Goal: Check status: Check status

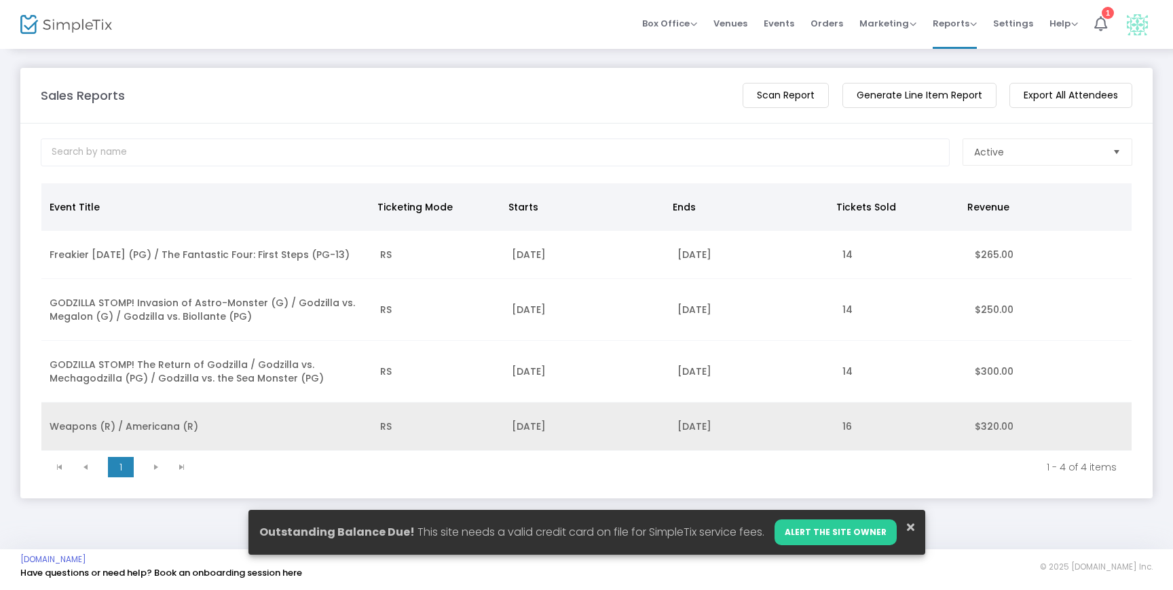
click at [139, 426] on td "Weapons (R) / Americana (R)" at bounding box center [206, 427] width 331 height 48
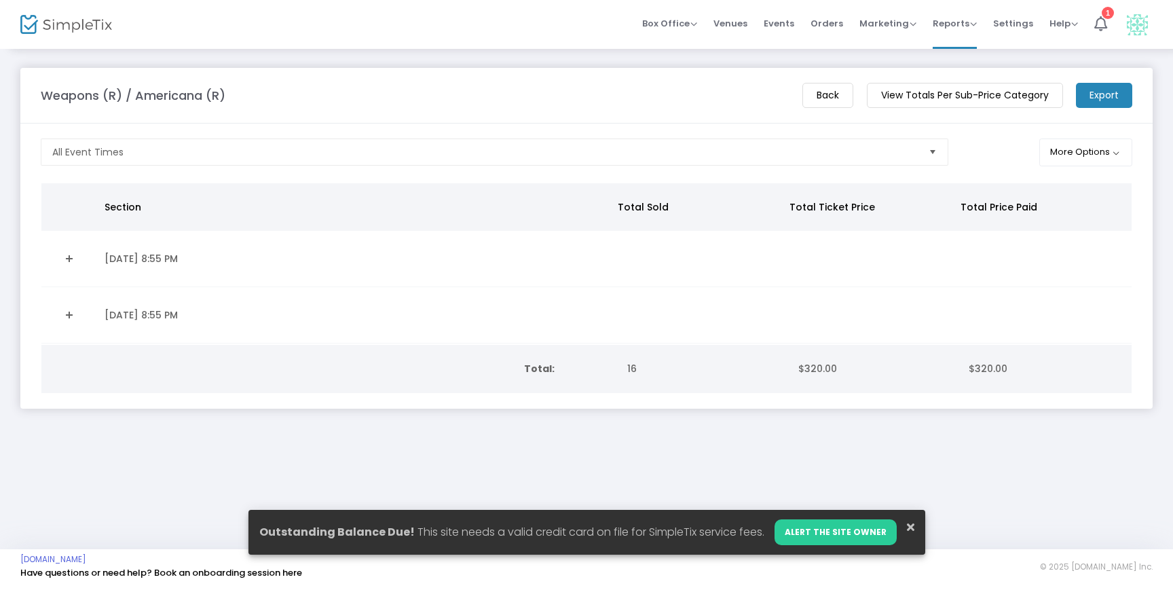
click at [906, 96] on m-button "View Totals Per Sub-Price Category" at bounding box center [965, 95] width 196 height 25
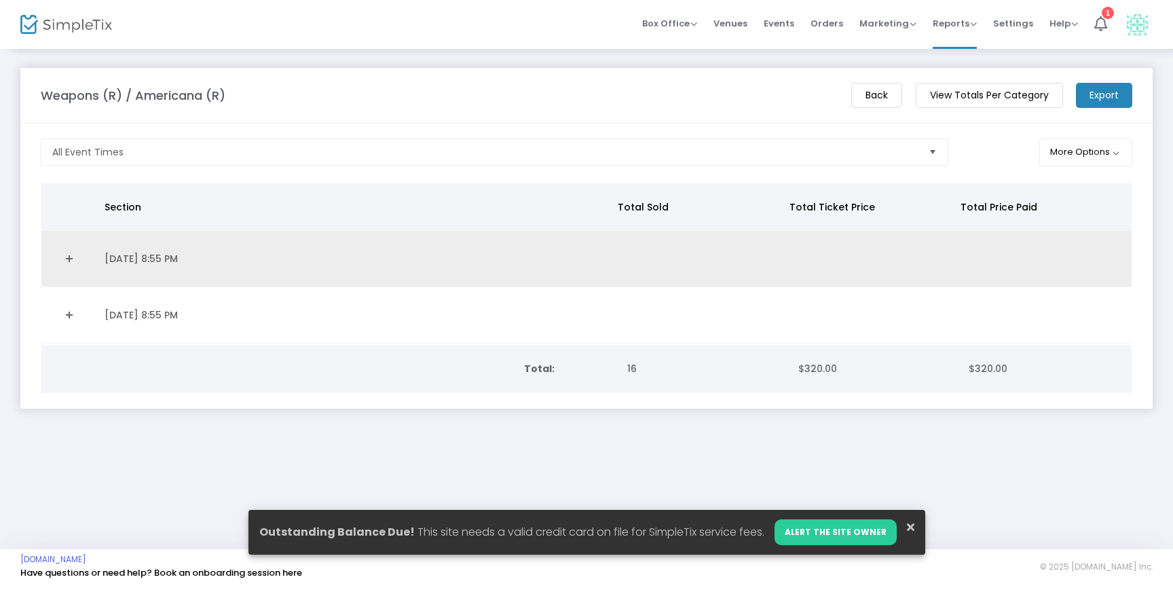
click at [72, 261] on link "Expand Details" at bounding box center [69, 259] width 39 height 22
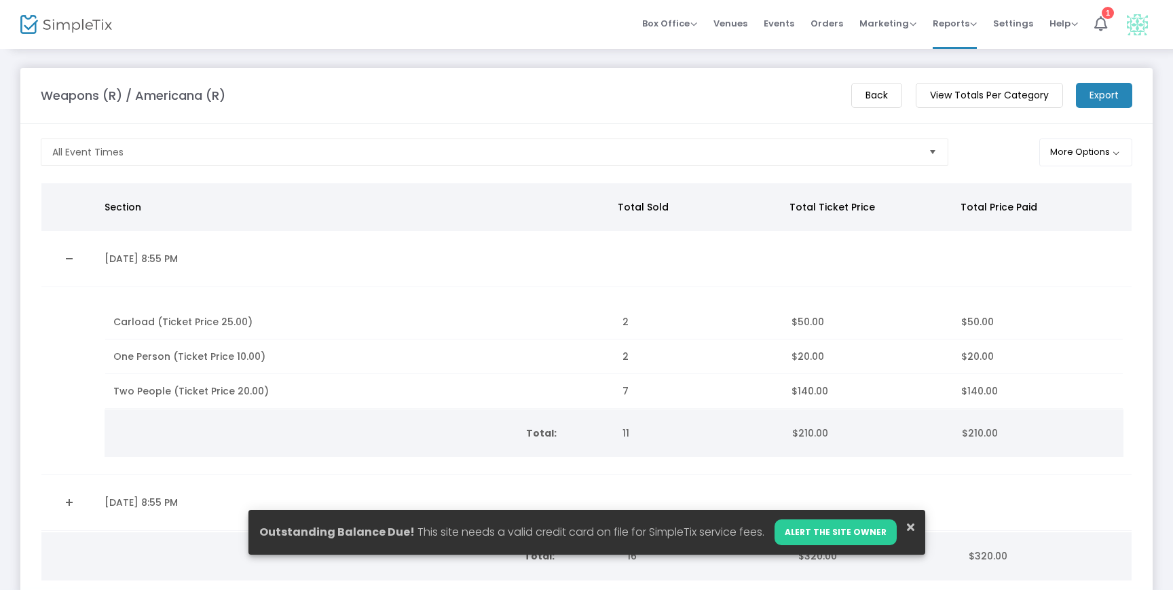
click at [862, 96] on m-button "Back" at bounding box center [876, 95] width 51 height 25
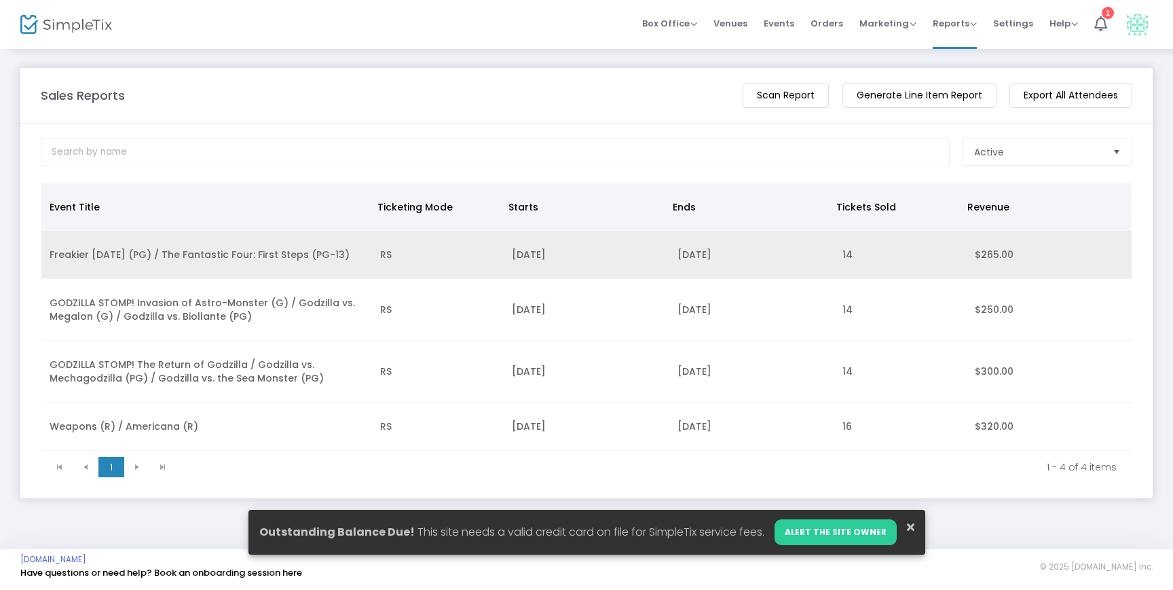
click at [198, 249] on td "Freakier Friday (PG) / The Fantastic Four: First Steps (PG-13)" at bounding box center [206, 255] width 331 height 48
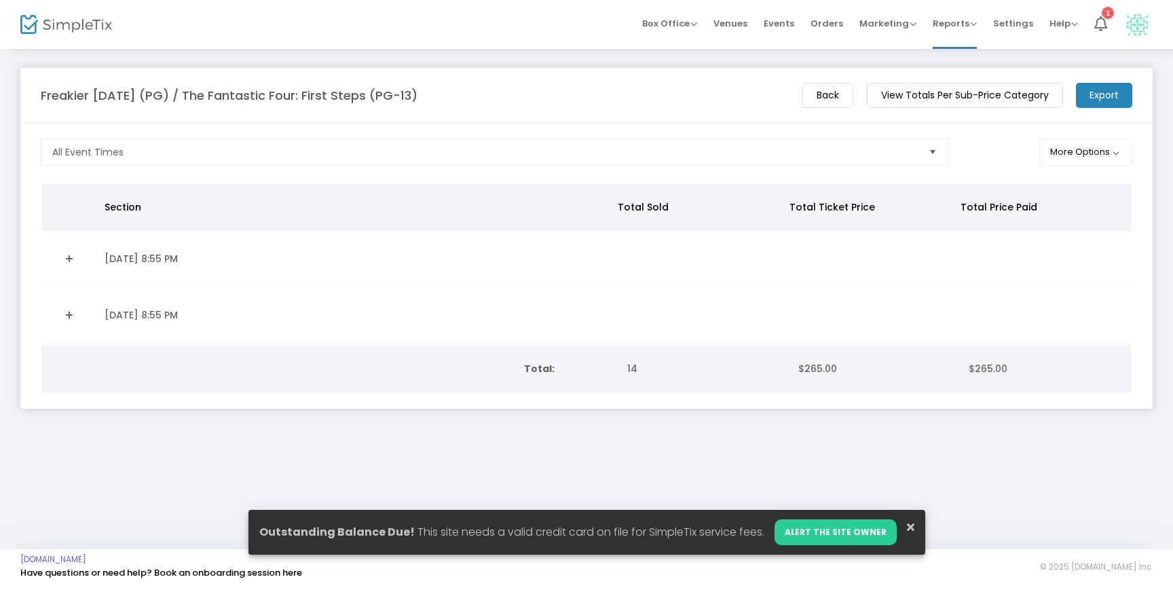
click at [911, 95] on m-button "View Totals Per Sub-Price Category" at bounding box center [965, 95] width 196 height 25
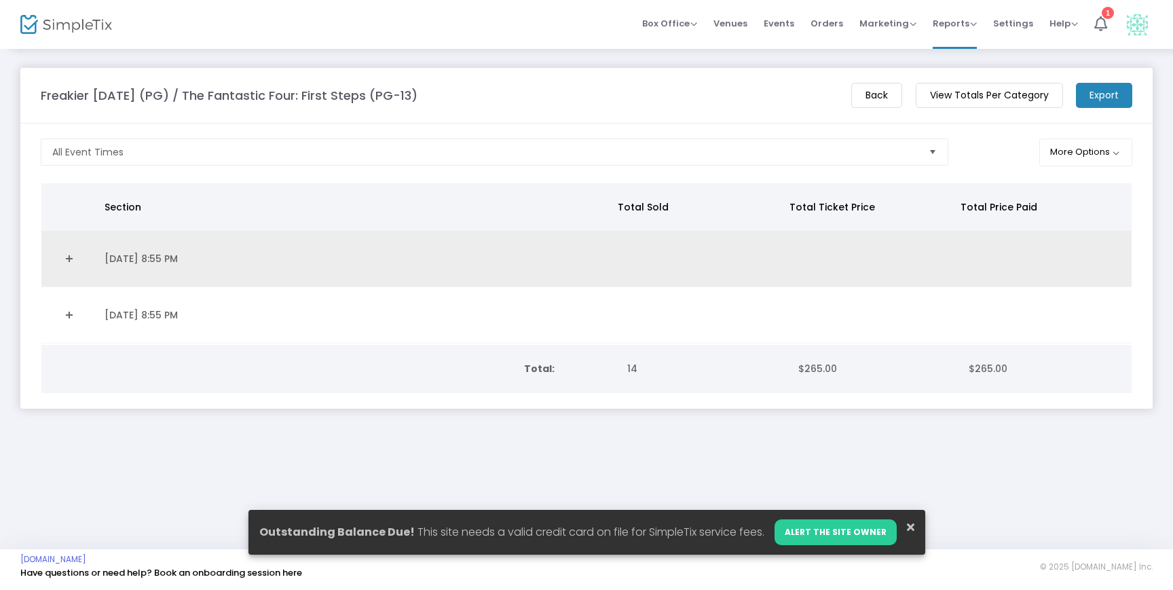
click at [68, 263] on link "Expand Details" at bounding box center [69, 259] width 39 height 22
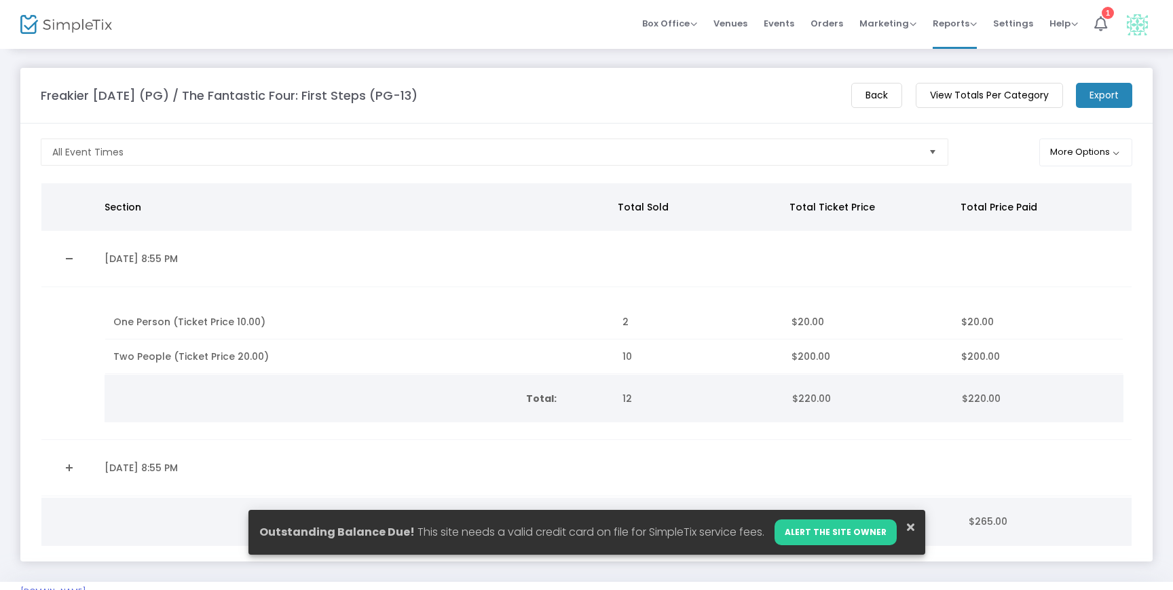
click at [907, 528] on icon at bounding box center [910, 526] width 7 height 11
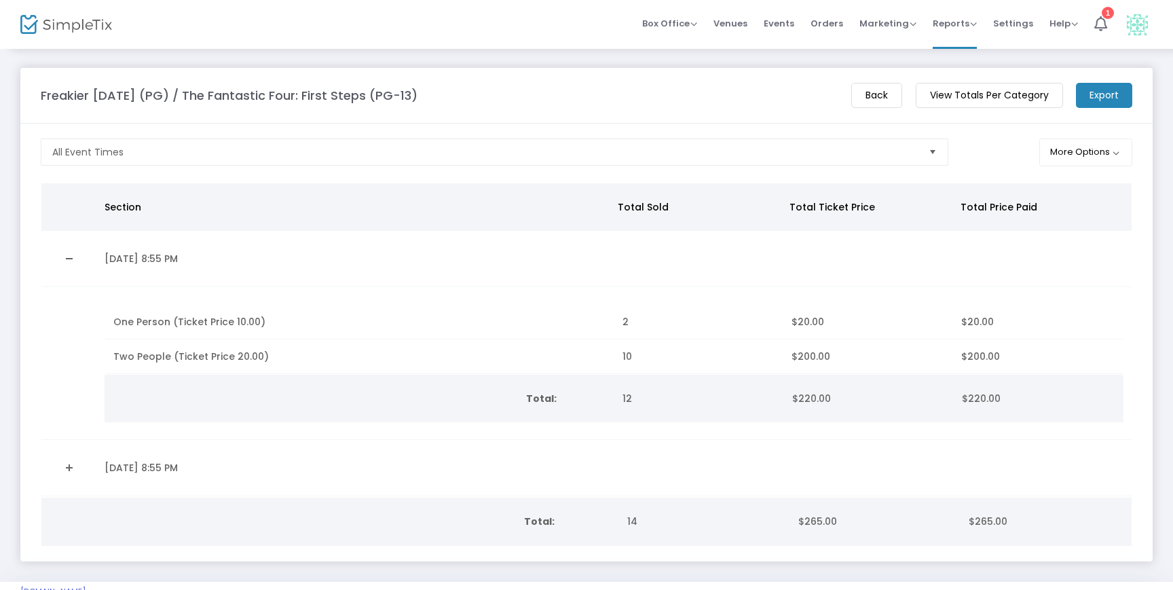
click at [860, 86] on m-button "Back" at bounding box center [876, 95] width 51 height 25
